Goal: Task Accomplishment & Management: Manage account settings

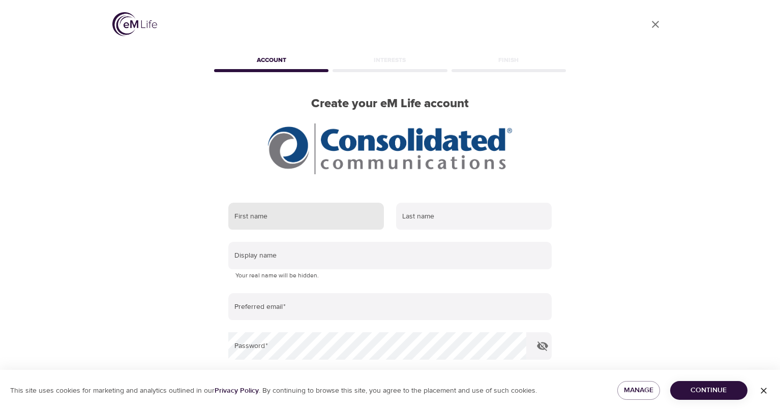
click at [291, 216] on input "text" at bounding box center [306, 216] width 156 height 27
type input "[PERSON_NAME]"
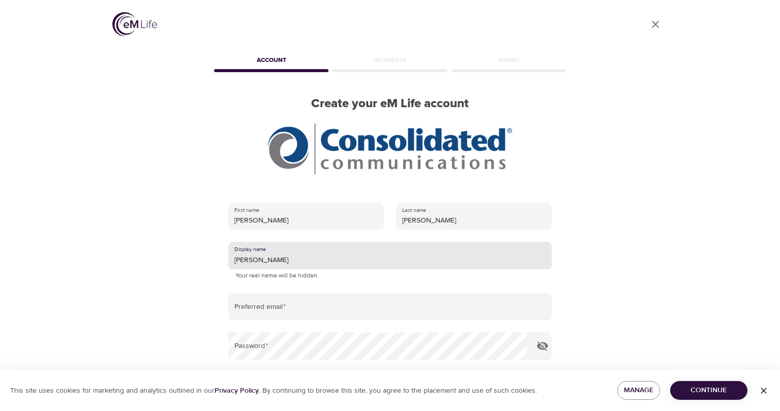
click at [293, 256] on input "[PERSON_NAME]" at bounding box center [389, 255] width 323 height 27
type input "shelby"
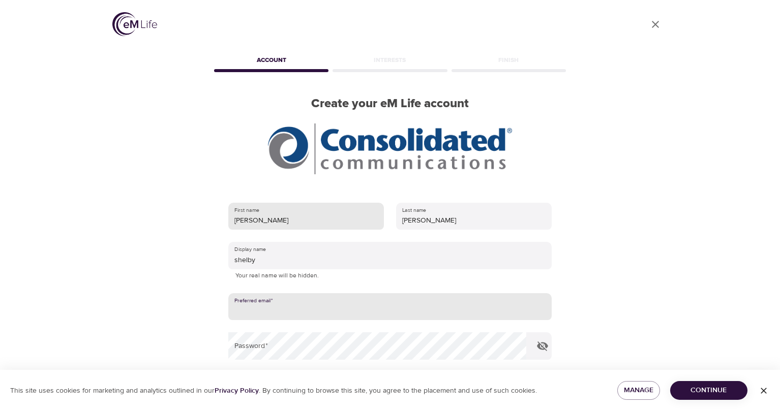
scroll to position [102, 0]
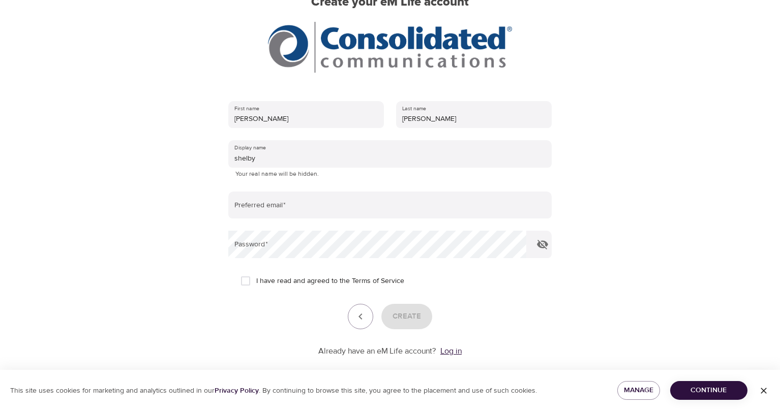
click at [453, 346] on link "Log in" at bounding box center [450, 351] width 21 height 10
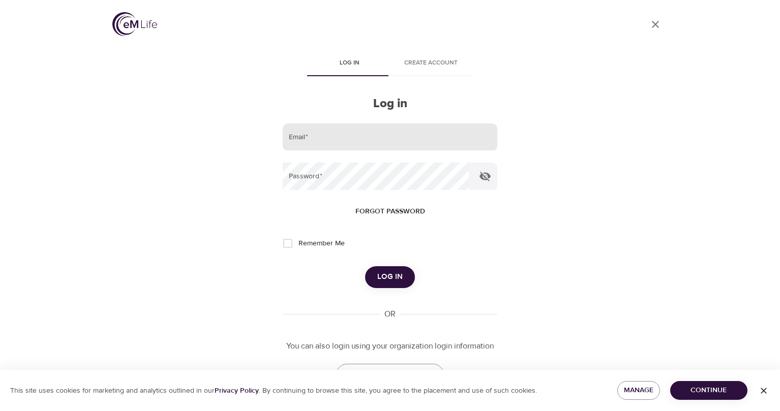
click at [344, 145] on input "email" at bounding box center [390, 137] width 215 height 27
type input "[PERSON_NAME][EMAIL_ADDRESS][PERSON_NAME][DOMAIN_NAME]"
click at [391, 208] on span "Forgot password" at bounding box center [390, 211] width 70 height 13
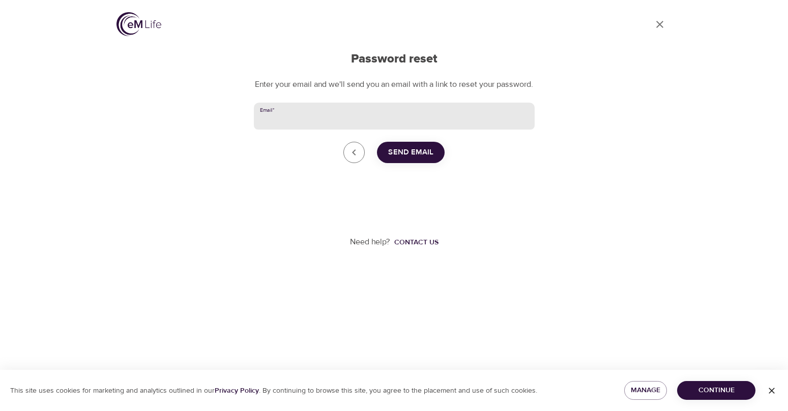
click at [332, 129] on input "Email   *" at bounding box center [394, 116] width 281 height 27
type input "shelbie.roozen@consolidated.com"
click at [412, 159] on span "Send Email" at bounding box center [410, 152] width 45 height 13
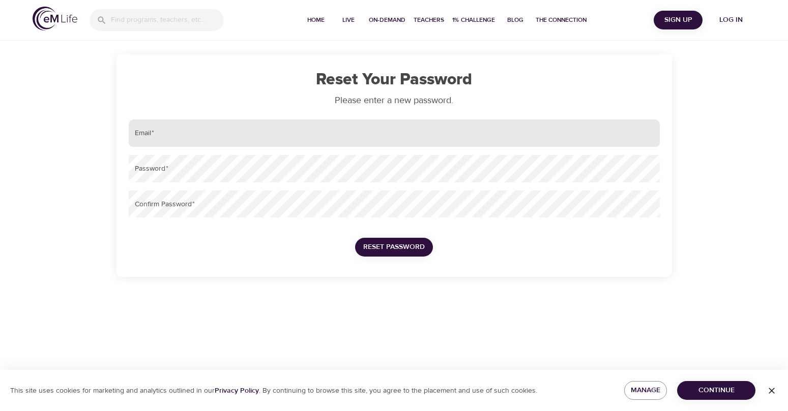
click at [171, 132] on input "email" at bounding box center [394, 132] width 531 height 27
type input "shelbie.roozen@consolidated.com"
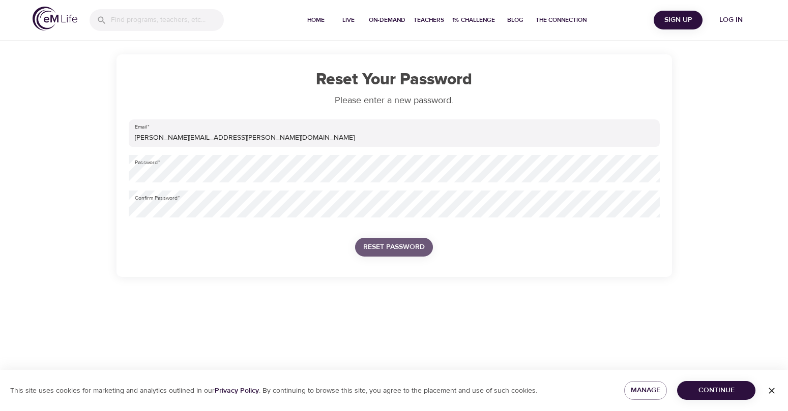
click at [418, 243] on span "Reset Password" at bounding box center [394, 247] width 62 height 13
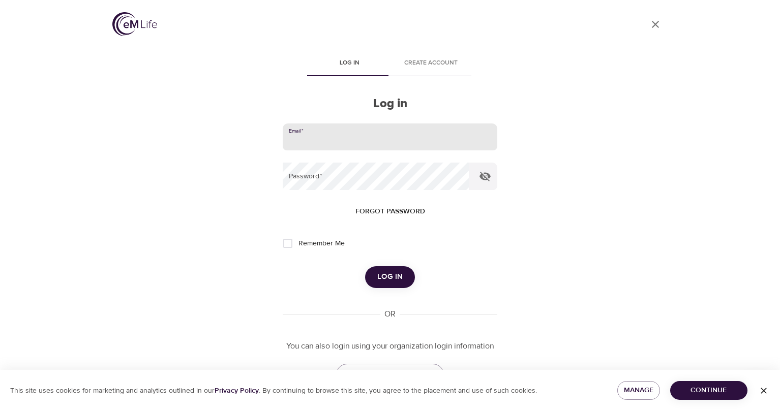
click at [323, 144] on input "email" at bounding box center [390, 137] width 215 height 27
type input "shelbie.roozen@consolidated.com"
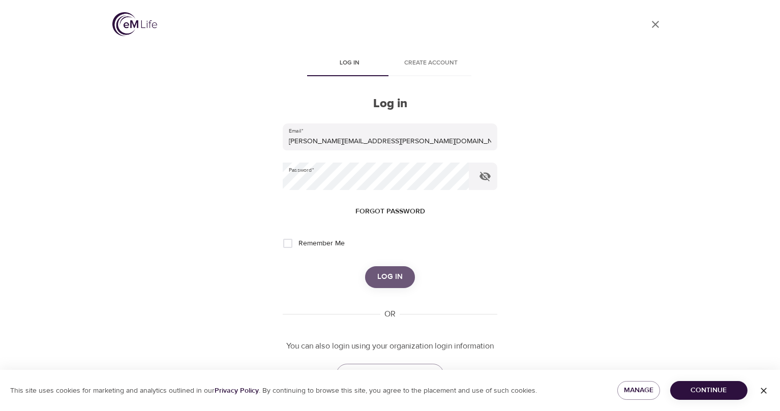
click at [395, 274] on span "Log in" at bounding box center [389, 277] width 25 height 13
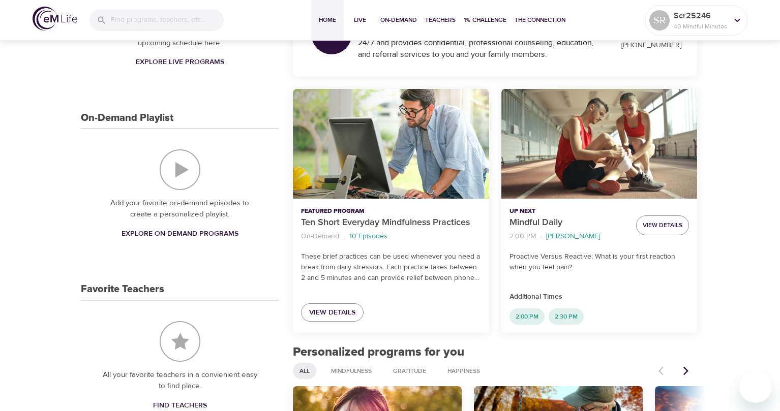
scroll to position [254, 0]
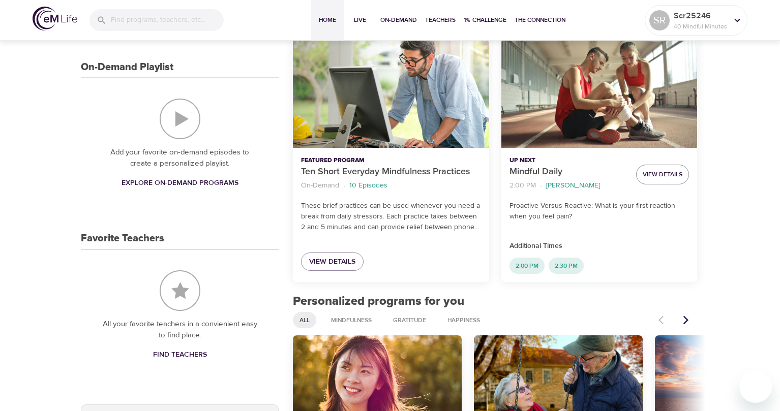
click at [153, 185] on span "Explore On-Demand Programs" at bounding box center [180, 183] width 117 height 13
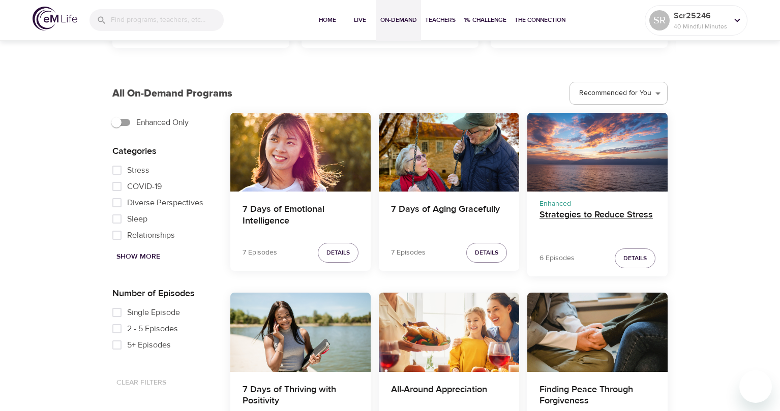
scroll to position [305, 0]
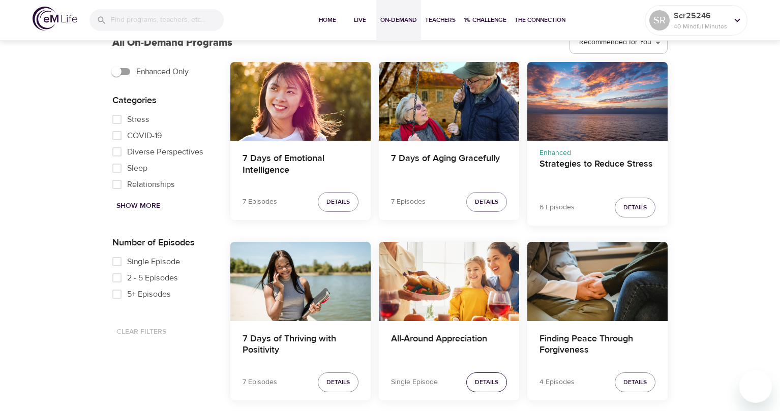
click at [488, 379] on span "Details" at bounding box center [486, 382] width 23 height 11
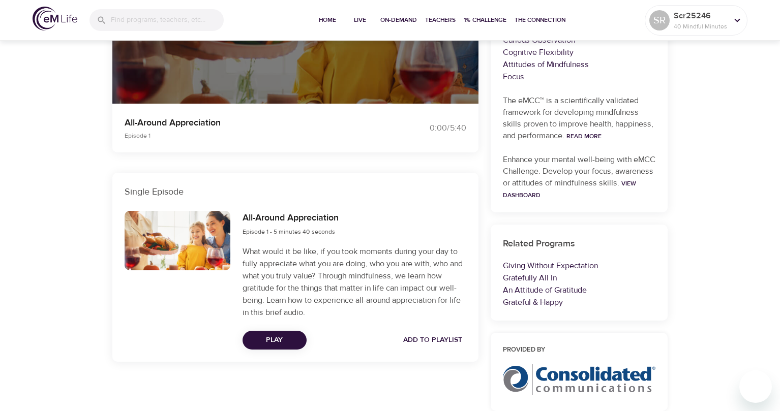
scroll to position [277, 0]
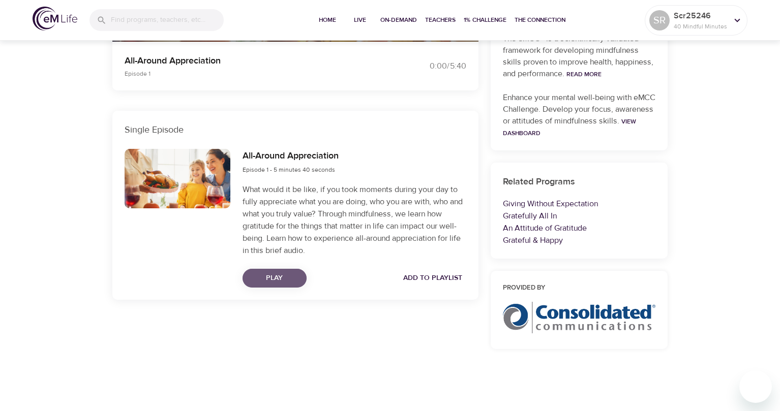
click at [267, 281] on span "Play" at bounding box center [275, 278] width 48 height 13
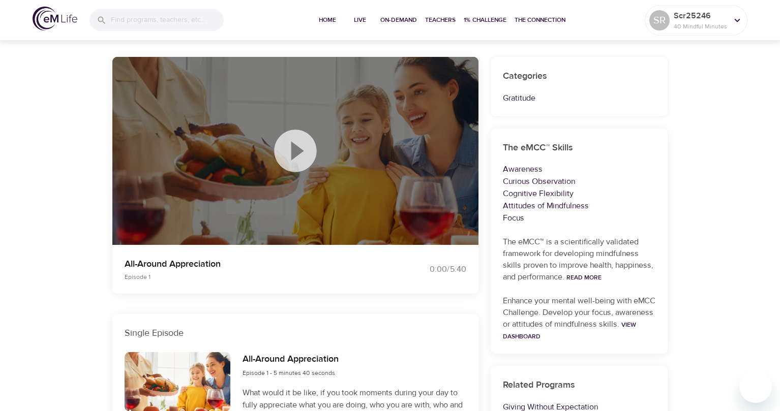
scroll to position [0, 0]
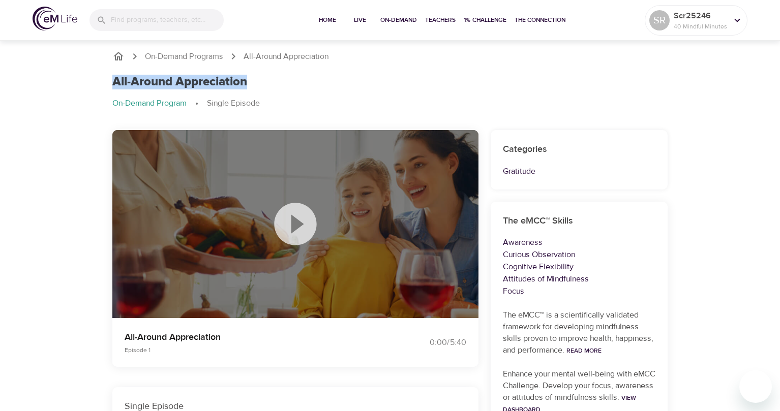
drag, startPoint x: 115, startPoint y: 81, endPoint x: 261, endPoint y: 85, distance: 146.0
click at [261, 85] on div "All-Around Appreciation" at bounding box center [389, 82] width 555 height 15
copy h1 "All-Around Appreciation"
